Goal: Find specific page/section: Find specific page/section

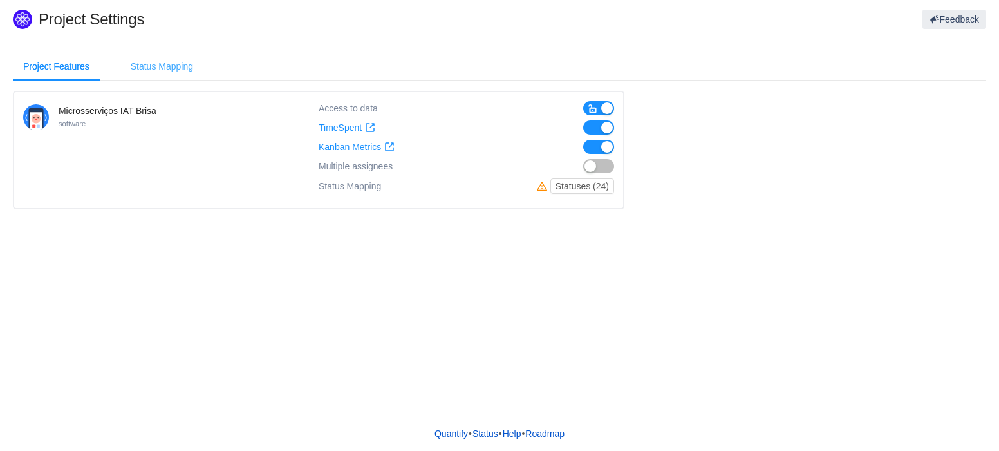
click at [182, 66] on div "Status Mapping" at bounding box center [161, 66] width 83 height 29
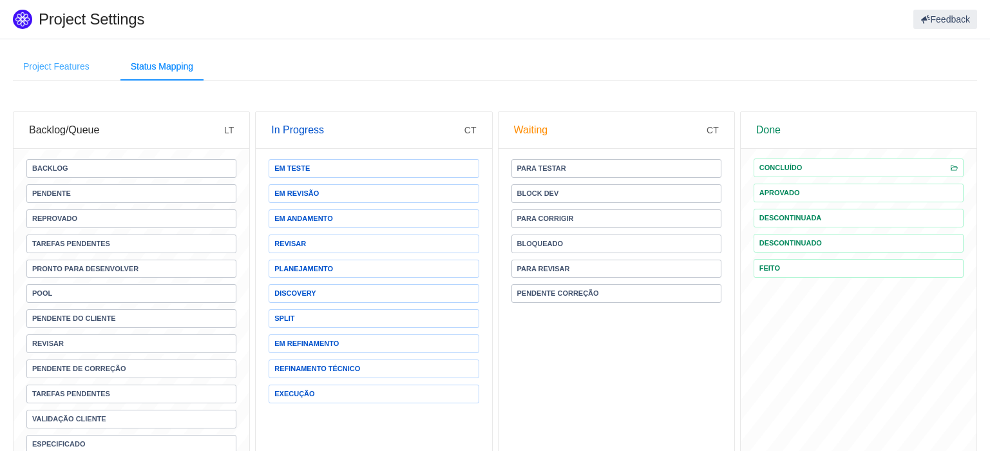
click at [70, 67] on div "Project Features" at bounding box center [56, 66] width 87 height 29
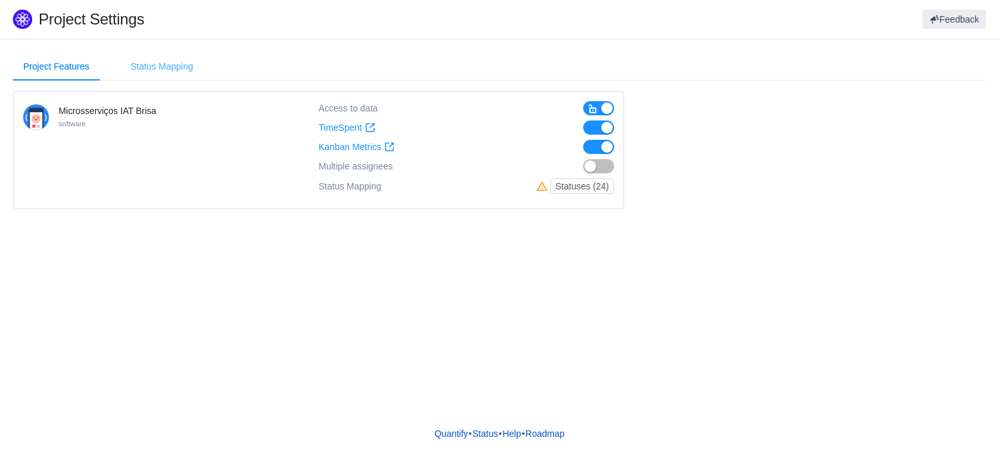
click at [173, 59] on div "Status Mapping" at bounding box center [161, 66] width 83 height 29
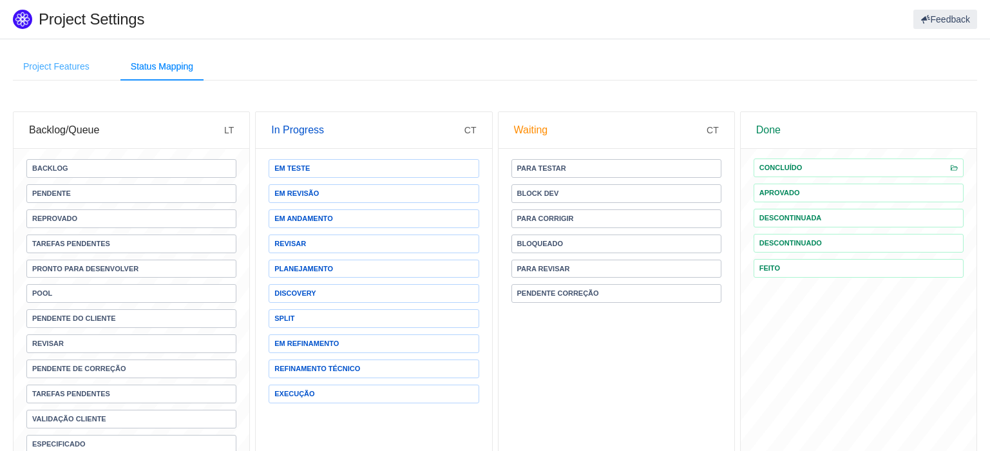
click at [49, 67] on div "Project Features" at bounding box center [56, 66] width 87 height 29
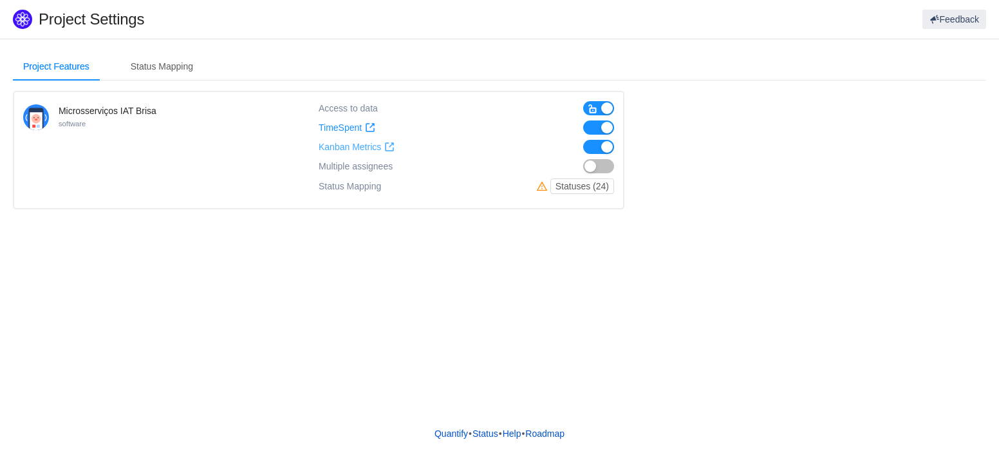
click at [344, 151] on span "Kanban Metrics" at bounding box center [350, 147] width 62 height 11
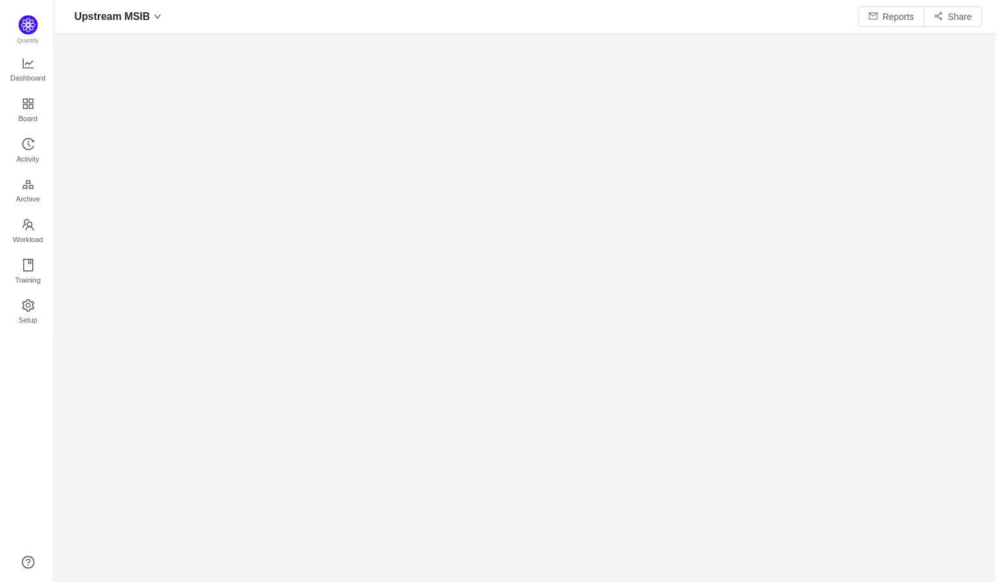
scroll to position [566, 919]
